Goal: Navigation & Orientation: Find specific page/section

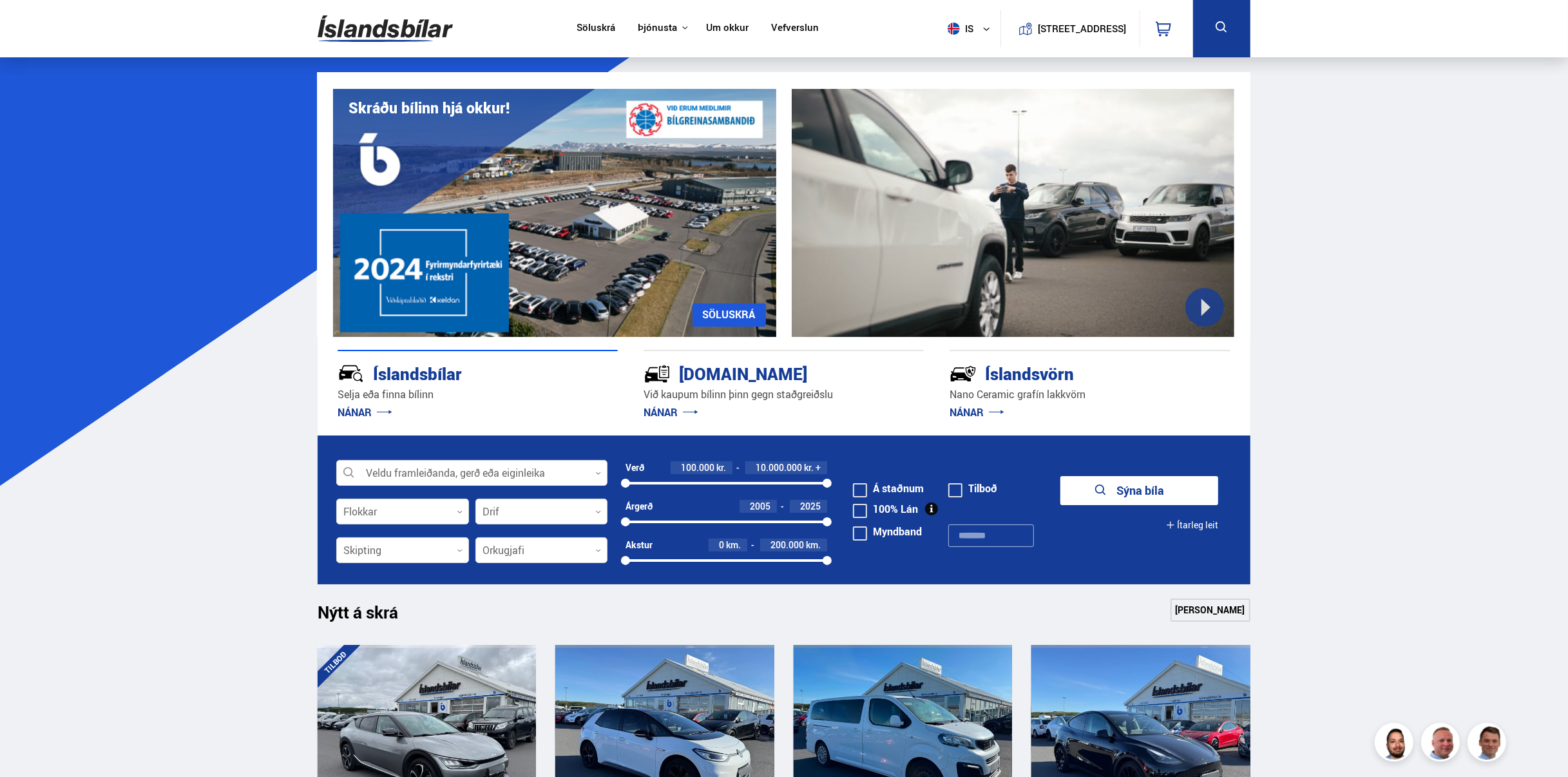
click at [721, 26] on link "Um okkur" at bounding box center [727, 28] width 42 height 13
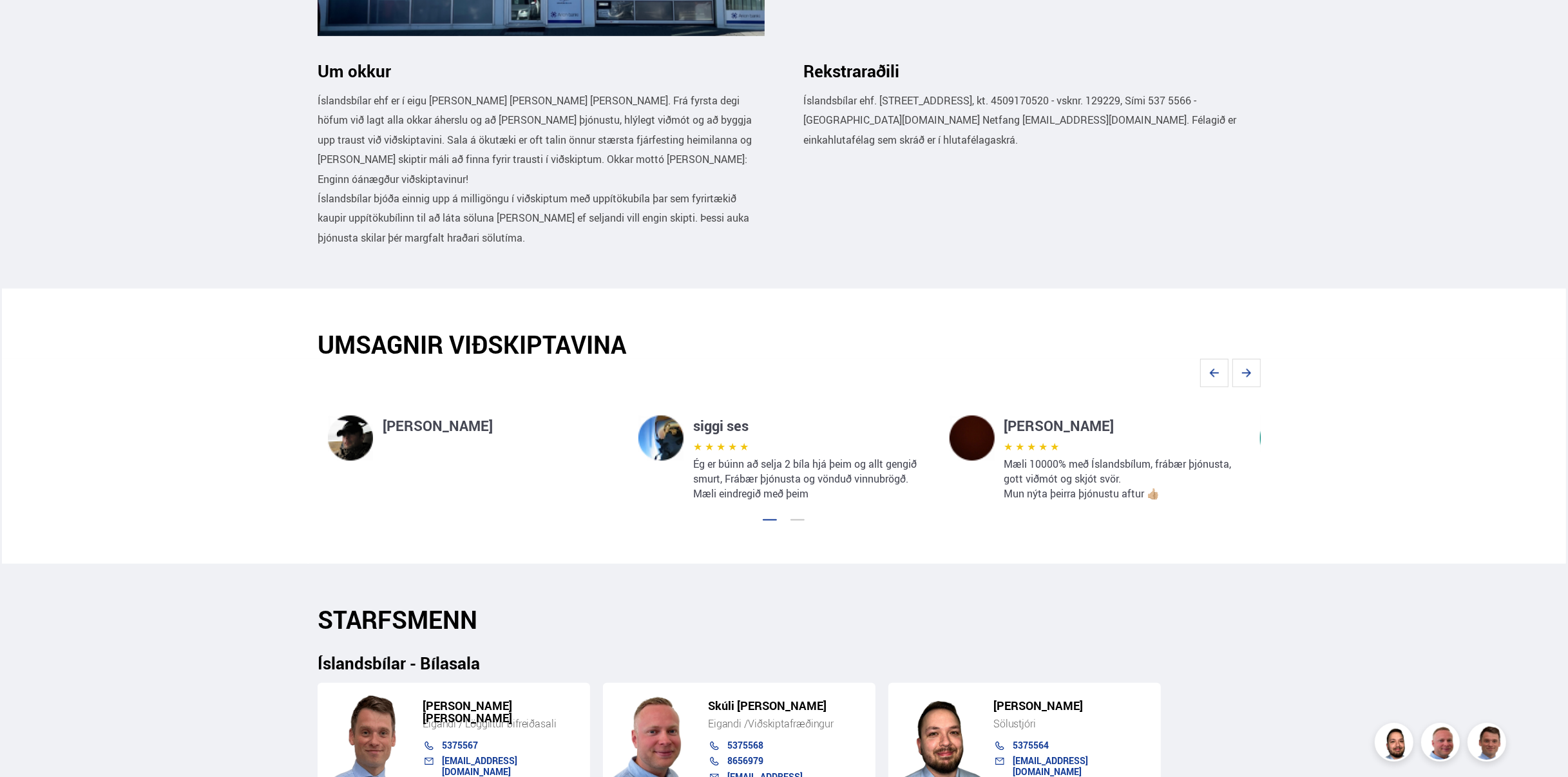
scroll to position [450, 0]
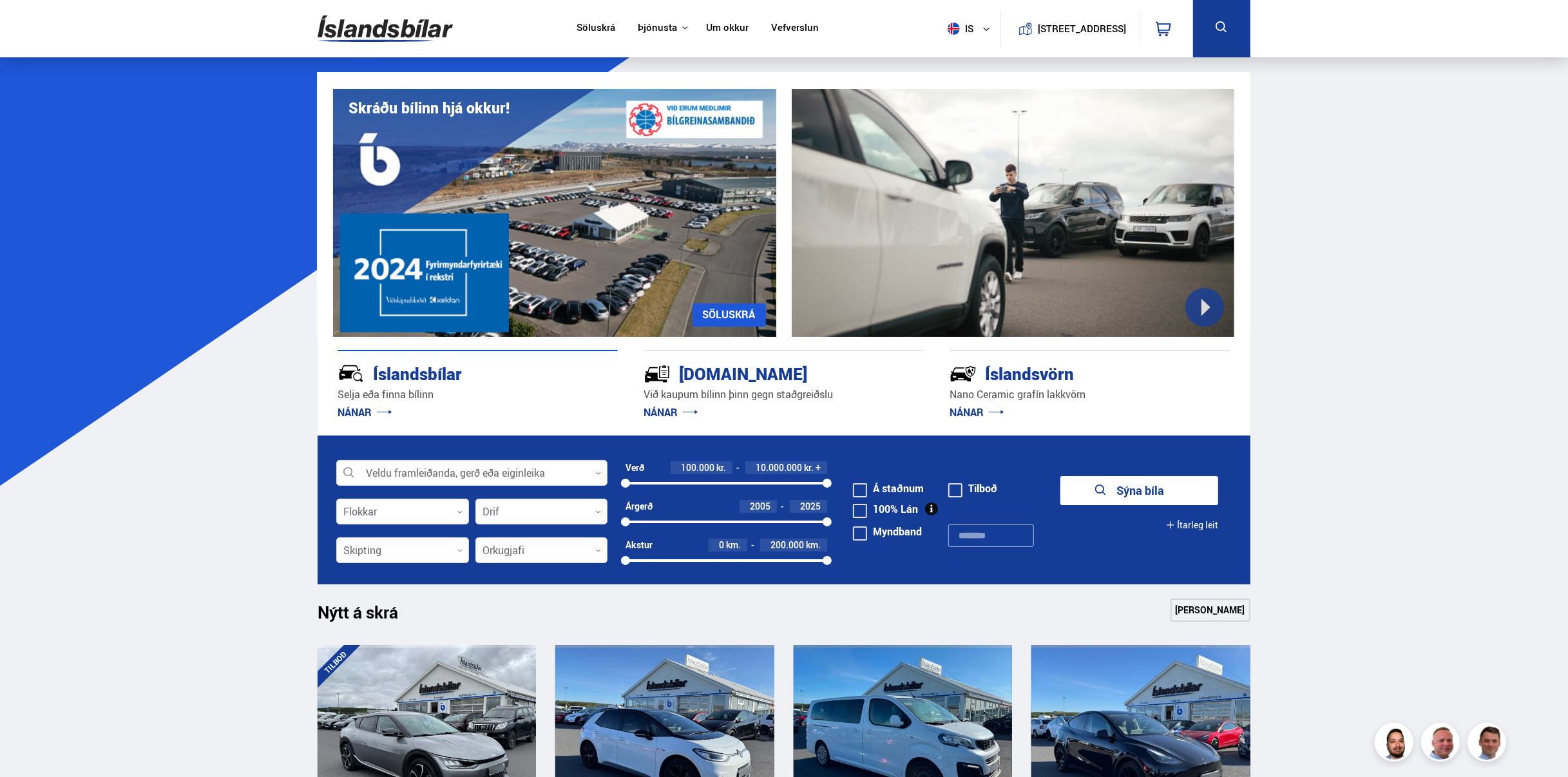
click at [715, 32] on link "Um okkur" at bounding box center [727, 28] width 42 height 13
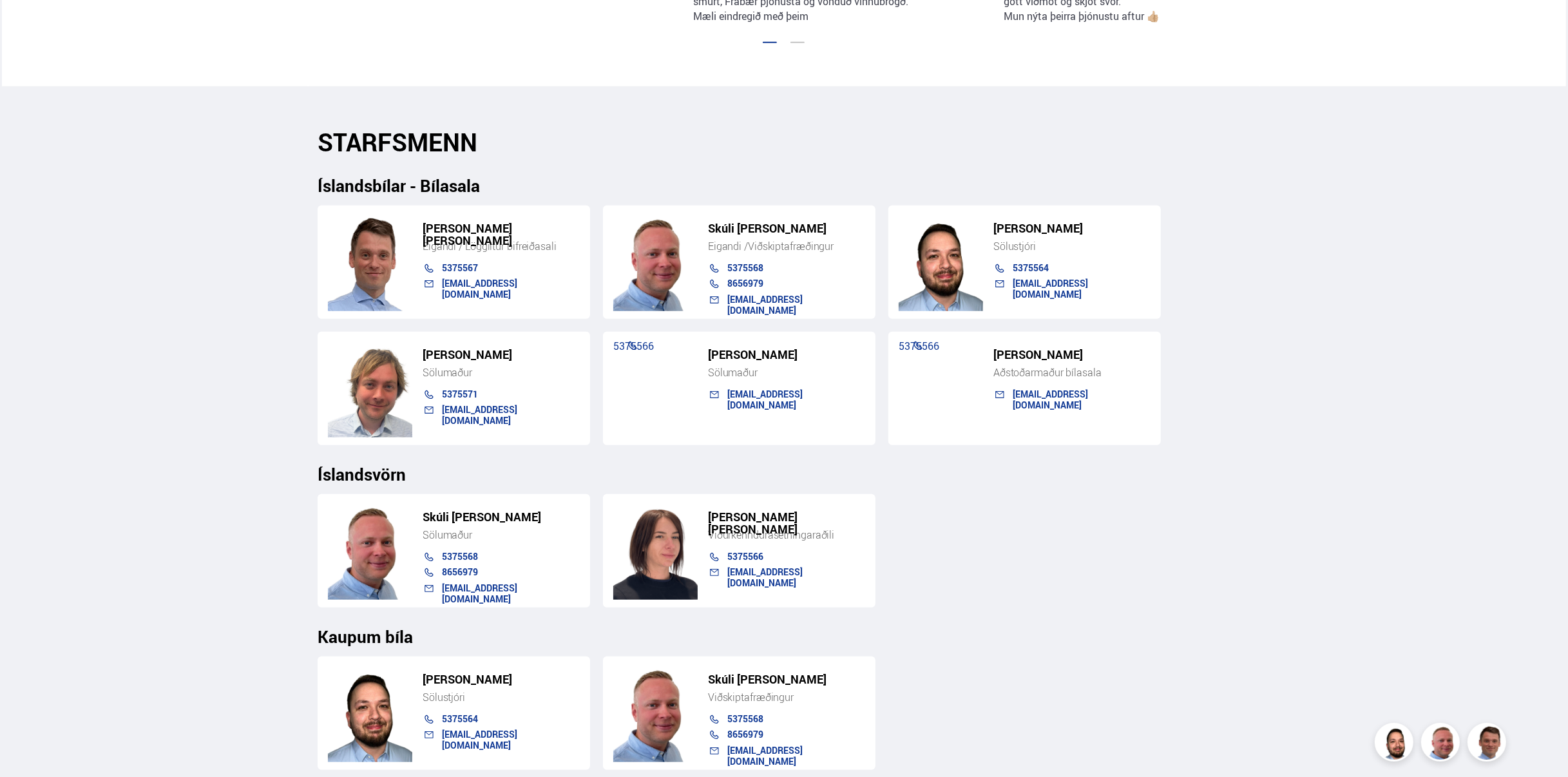
scroll to position [1223, 0]
